Goal: Task Accomplishment & Management: Manage account settings

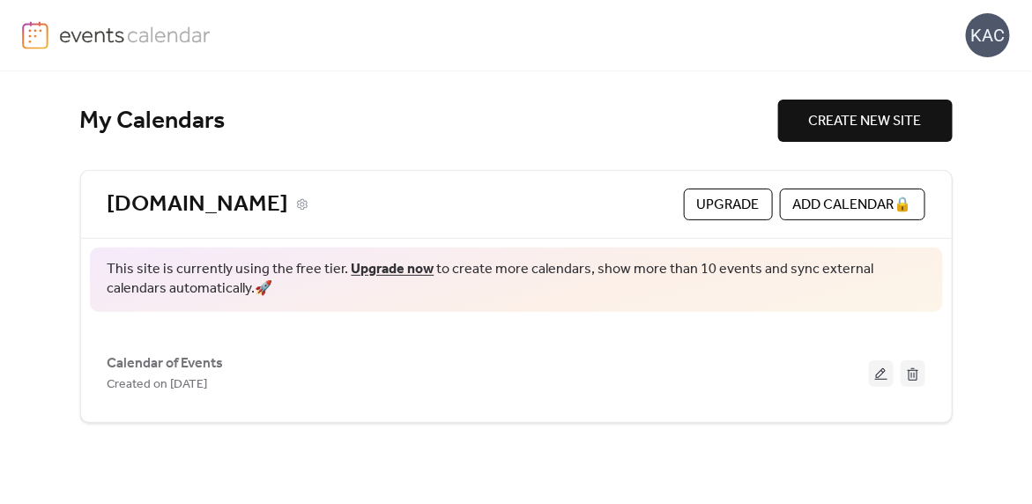
click at [287, 200] on link "[DOMAIN_NAME]" at bounding box center [197, 204] width 181 height 29
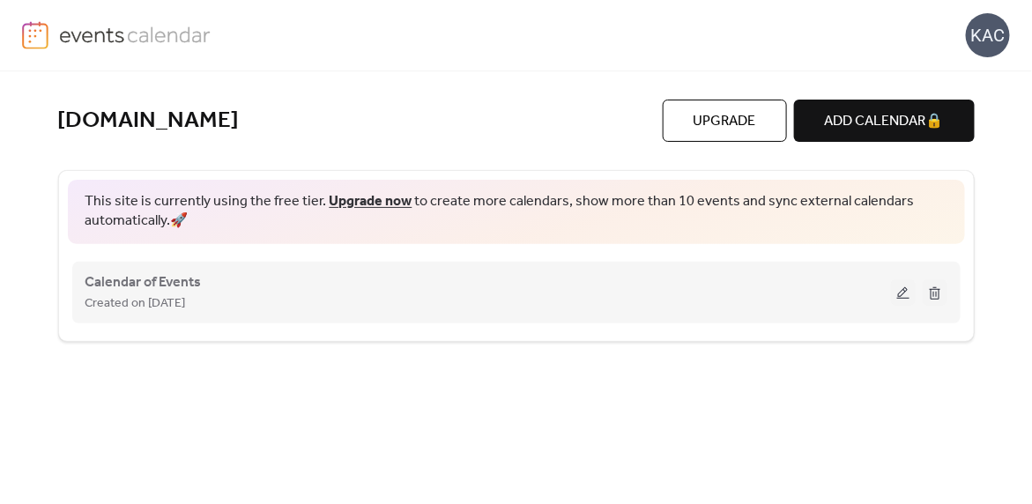
click at [280, 303] on div "Created on [DATE]" at bounding box center [487, 303] width 805 height 21
click at [150, 280] on span "Calendar of Events" at bounding box center [143, 282] width 116 height 21
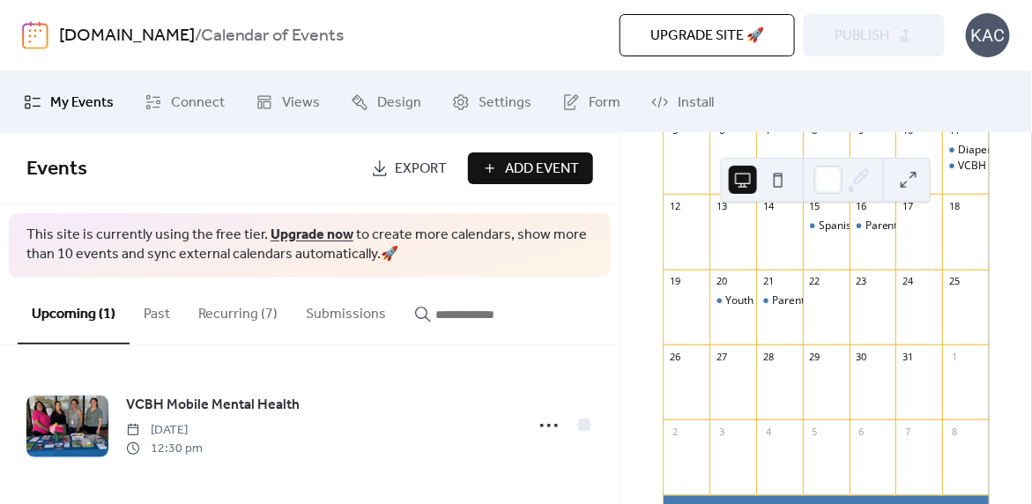
scroll to position [264, 0]
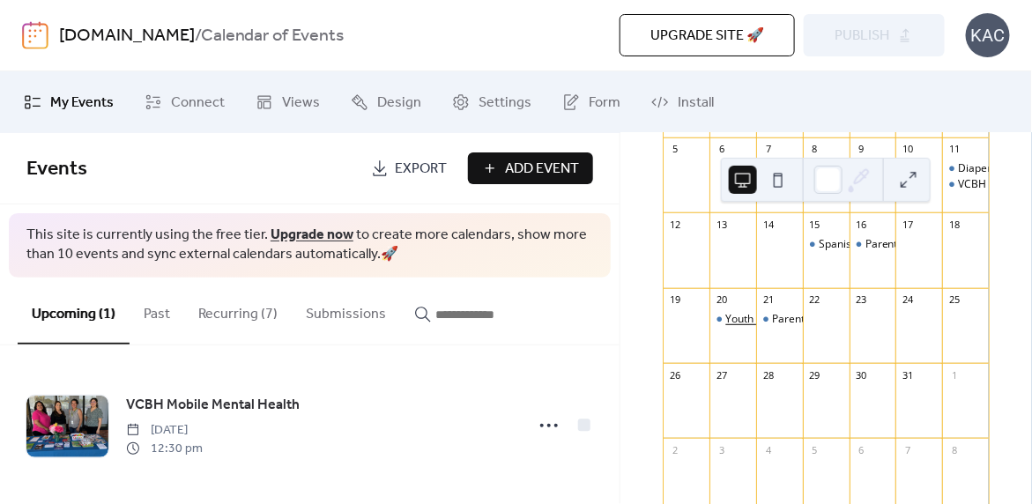
click at [735, 327] on div "Youth Support Group - English or Bilingual" at bounding box center [827, 319] width 205 height 15
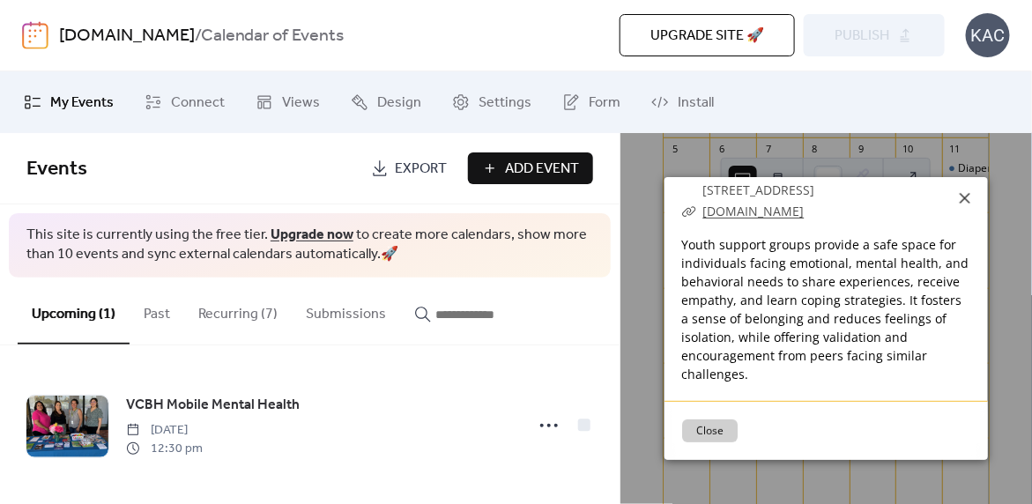
scroll to position [127, 0]
click at [732, 437] on button "Close" at bounding box center [710, 430] width 56 height 23
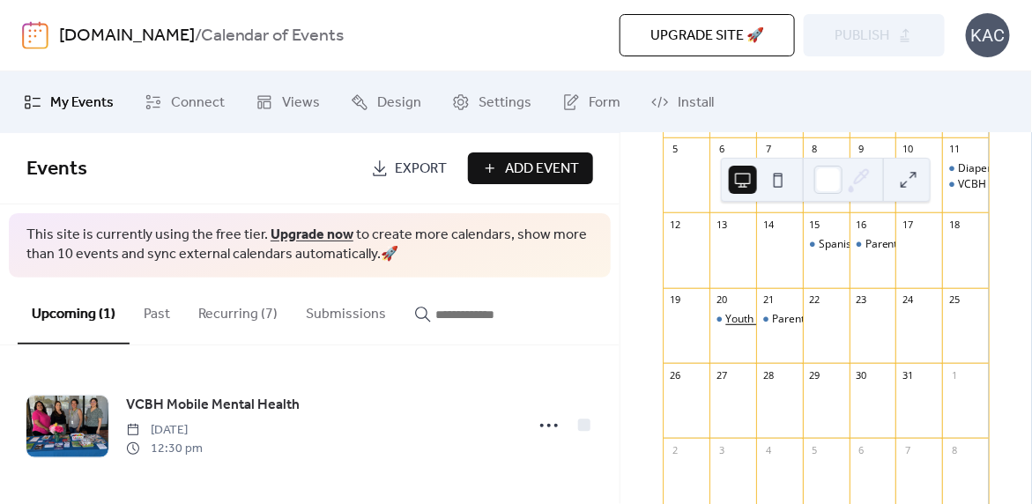
click at [744, 327] on div "Youth Support Group - English or Bilingual" at bounding box center [827, 319] width 205 height 15
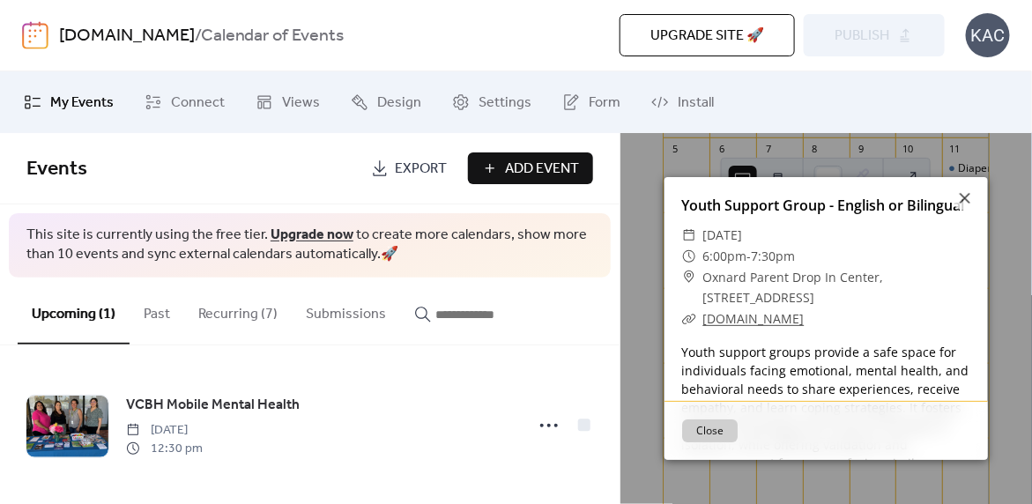
scroll to position [88, 0]
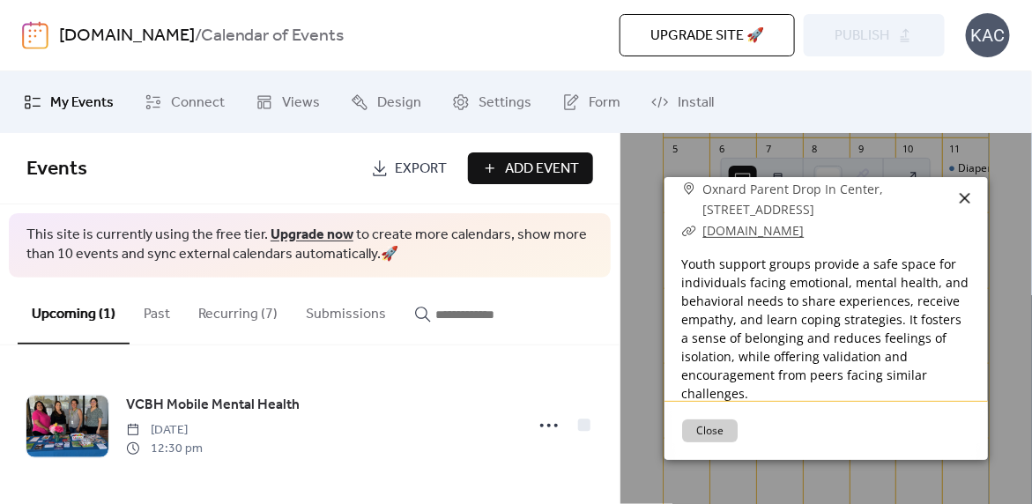
click at [968, 199] on icon at bounding box center [964, 198] width 21 height 21
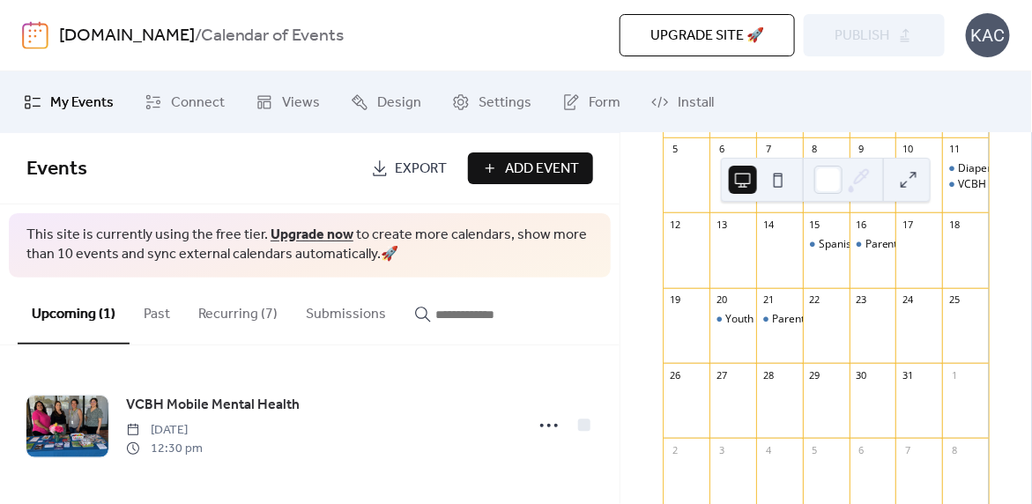
click at [252, 310] on button "Recurring (7)" at bounding box center [237, 310] width 107 height 65
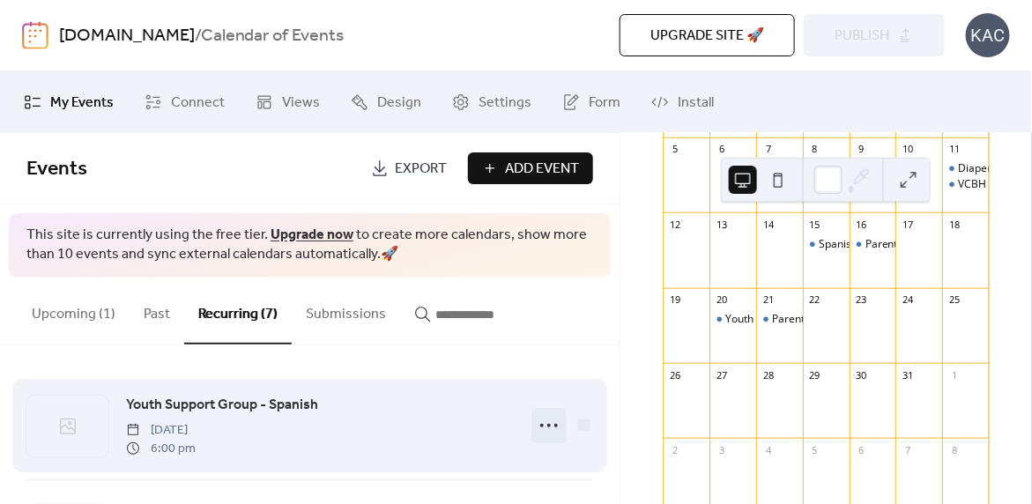
click at [546, 424] on icon at bounding box center [549, 425] width 28 height 28
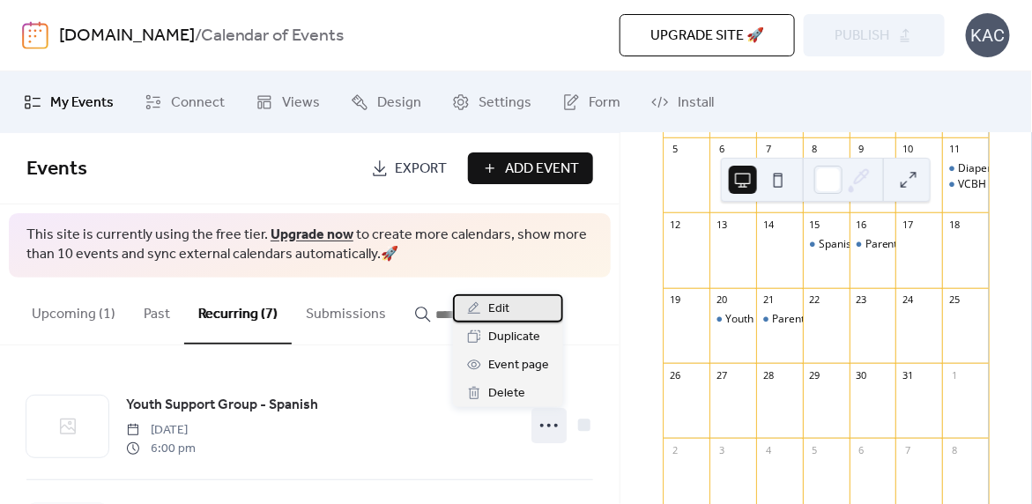
click at [515, 304] on div "Edit" at bounding box center [508, 308] width 110 height 28
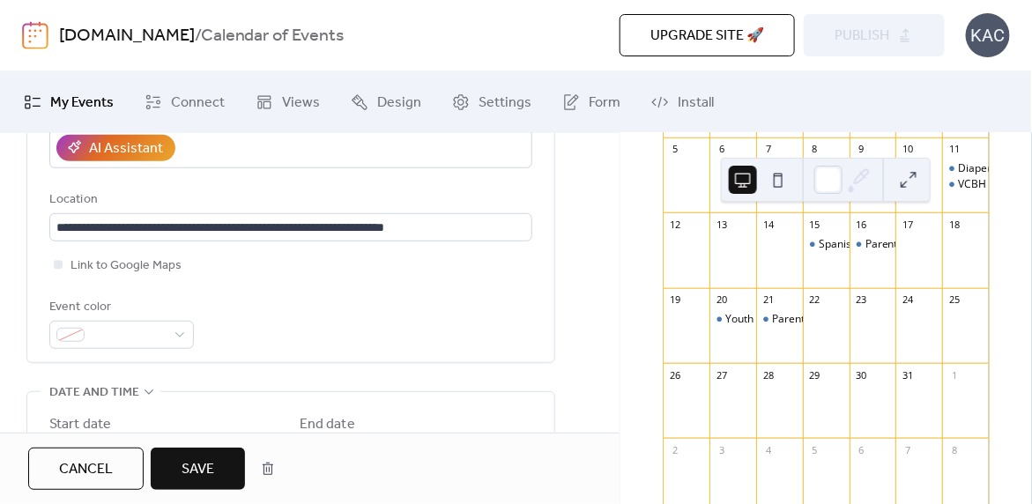
scroll to position [529, 0]
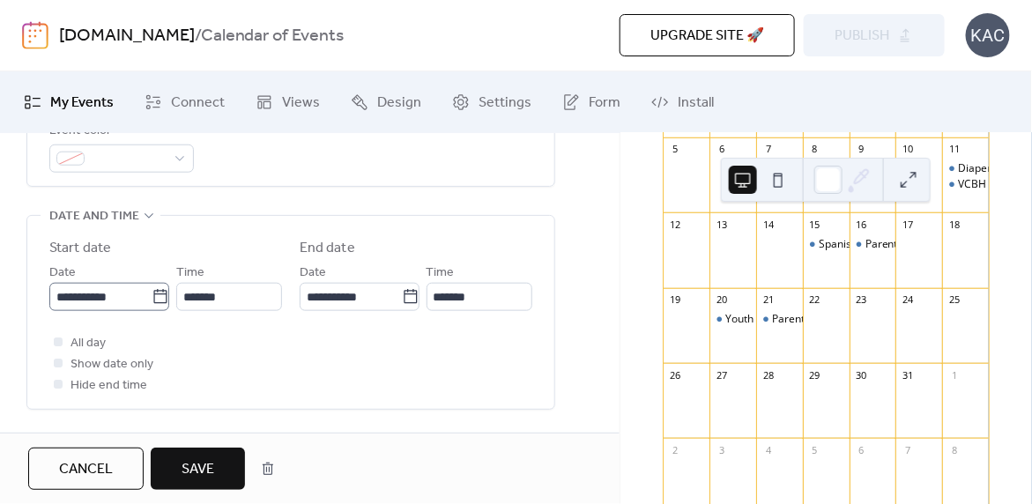
type input "**********"
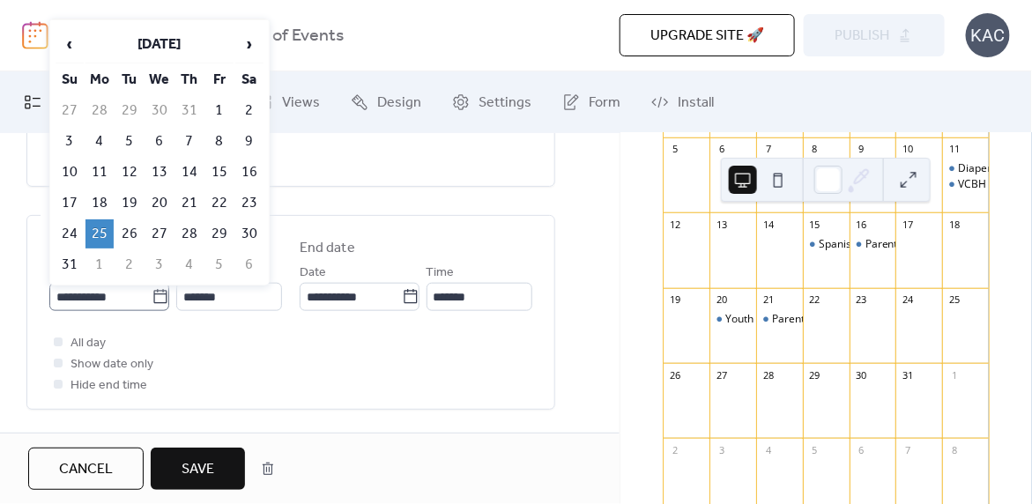
click at [157, 301] on icon at bounding box center [159, 296] width 13 height 14
click at [152, 301] on input "**********" at bounding box center [100, 297] width 102 height 28
click at [242, 48] on span "›" at bounding box center [249, 43] width 26 height 35
click at [103, 226] on td "27" at bounding box center [99, 233] width 28 height 29
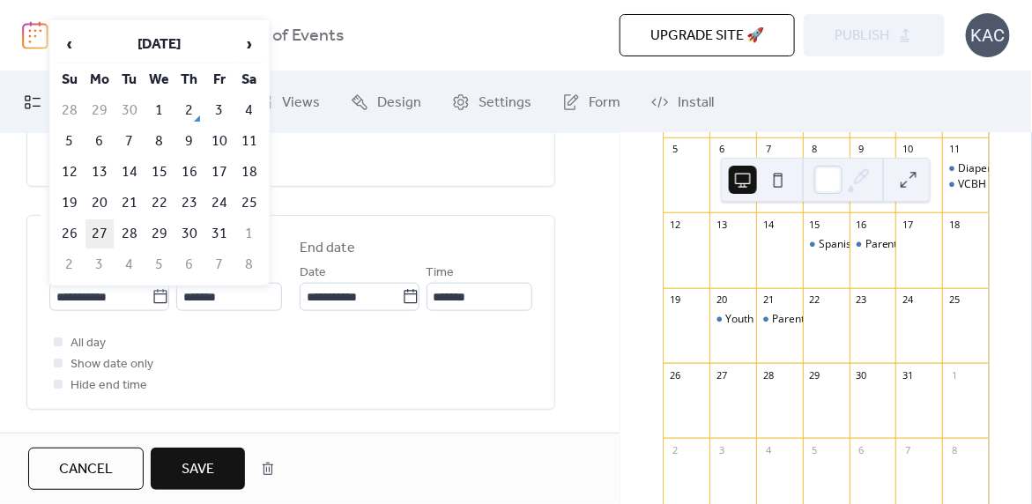
type input "**********"
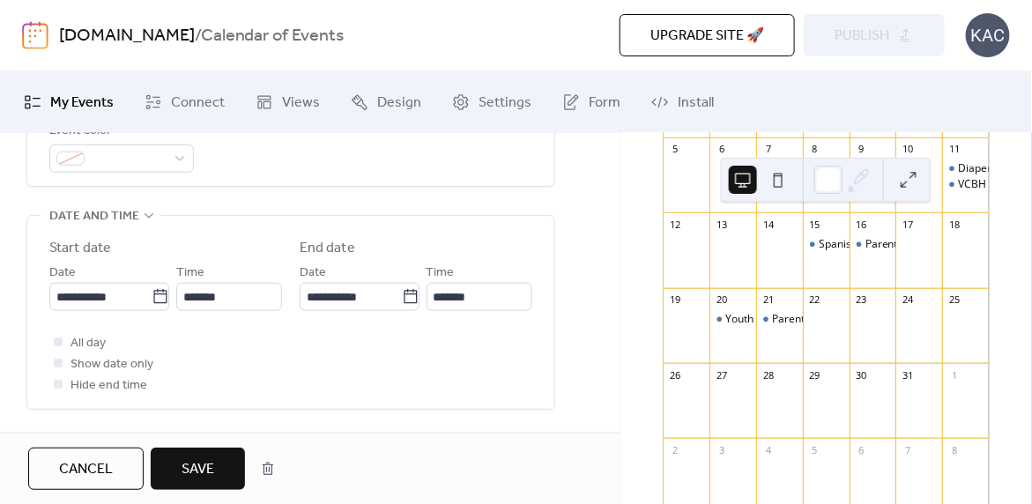
click at [186, 459] on span "Save" at bounding box center [197, 469] width 33 height 21
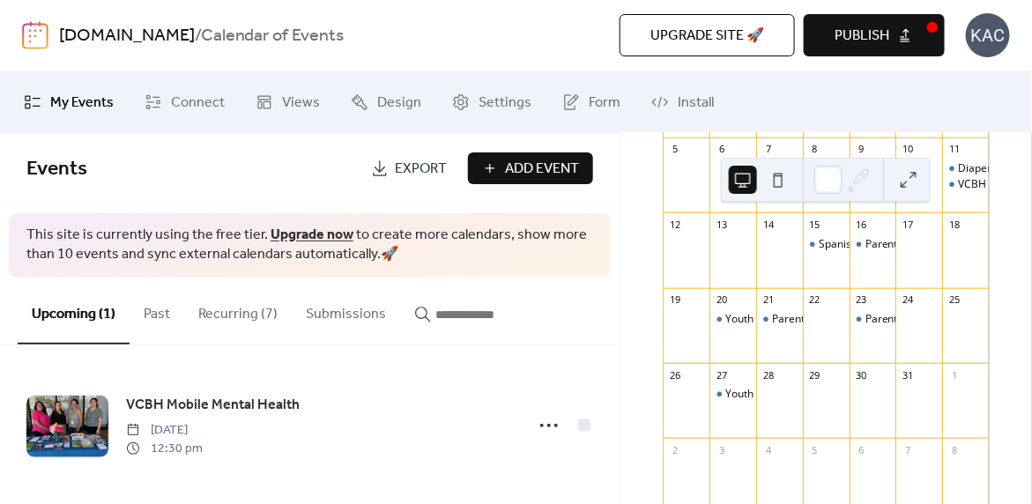
click at [848, 26] on span "Publish" at bounding box center [861, 36] width 55 height 21
